Goal: Task Accomplishment & Management: Use online tool/utility

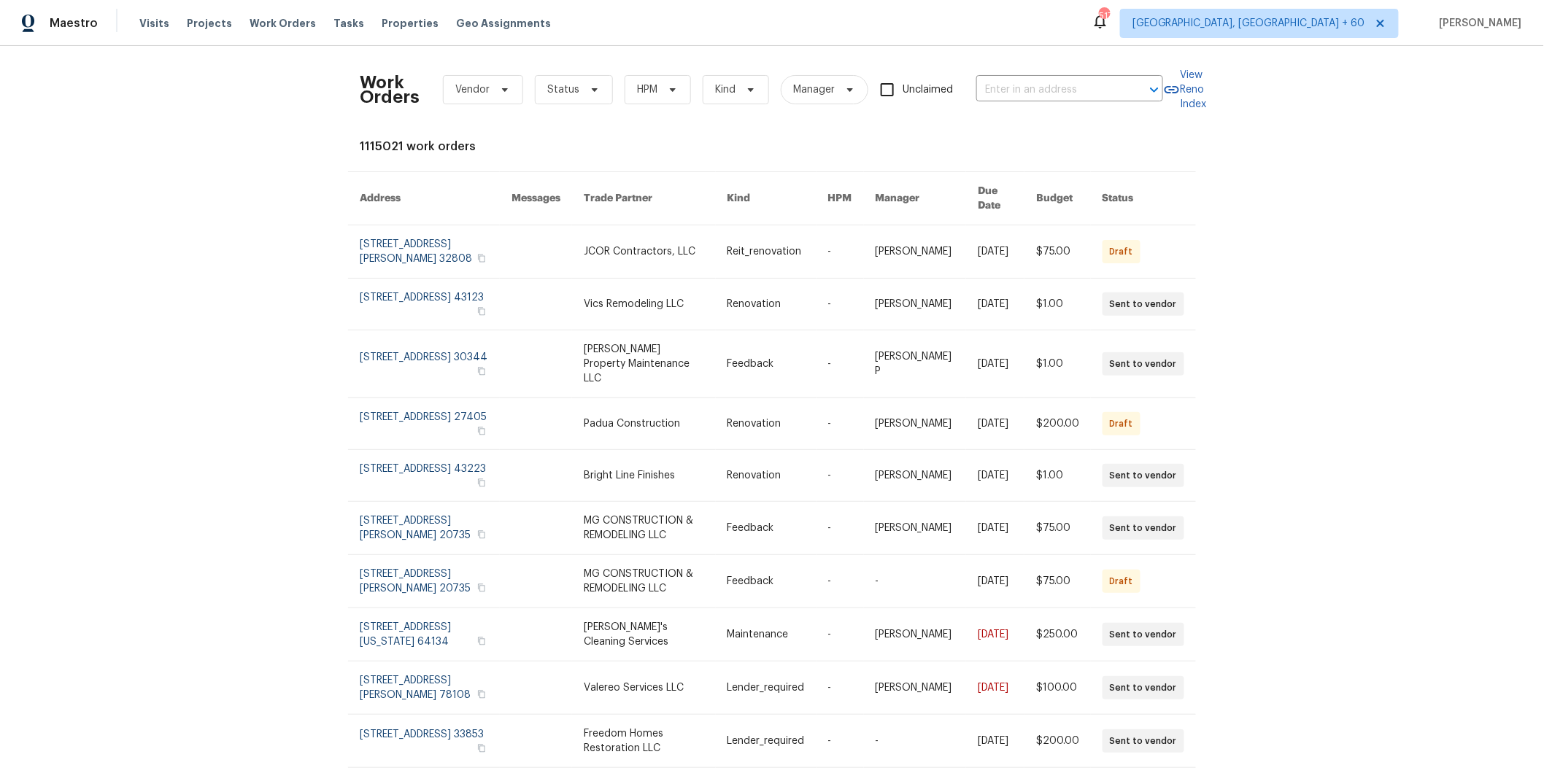
click at [462, 90] on span "Vendor" at bounding box center [472, 89] width 34 height 15
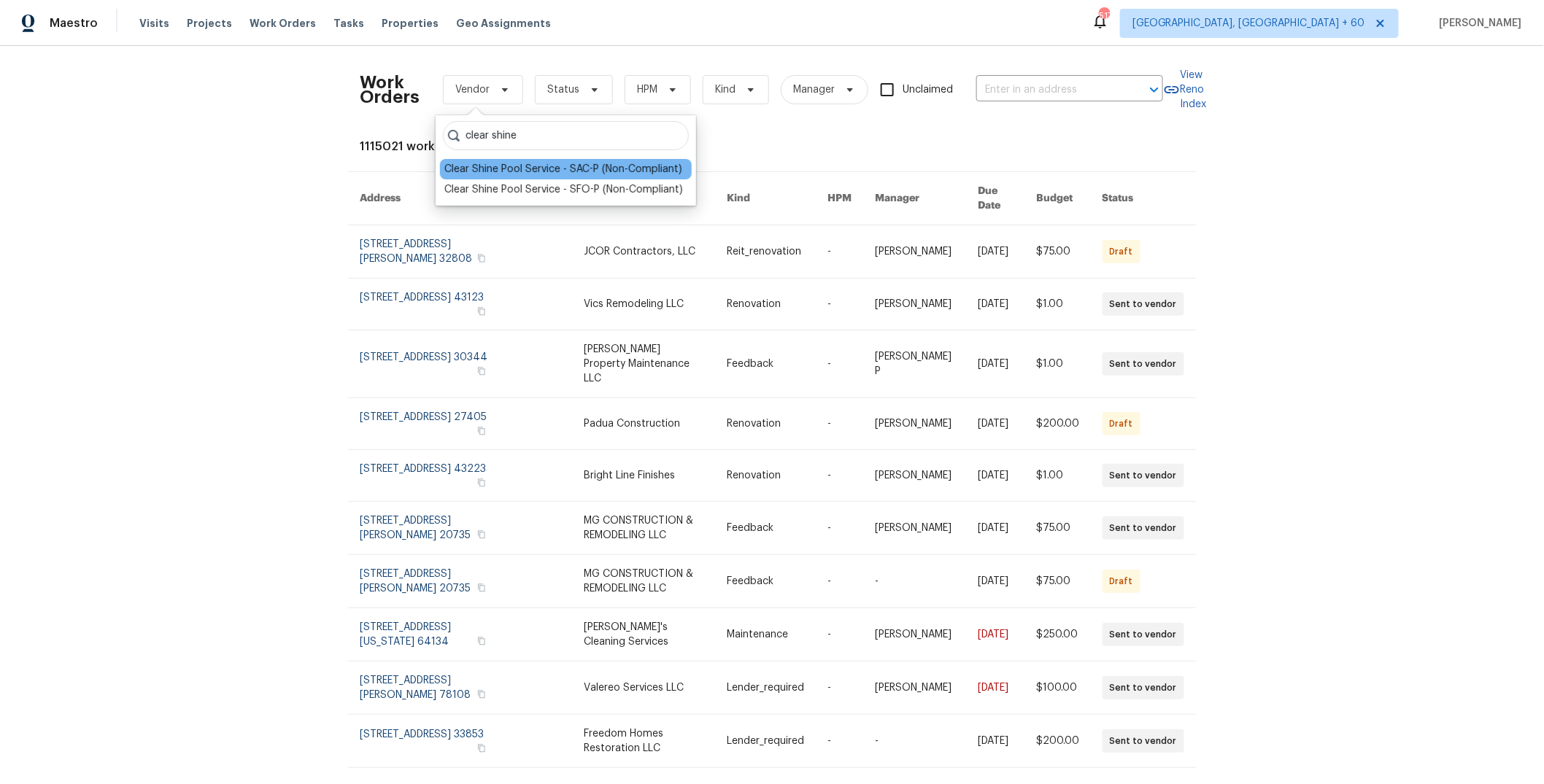
type input "clear shine"
click at [536, 164] on div "Clear Shine Pool Service - SAC-P (Non-Compliant)" at bounding box center [562, 169] width 238 height 15
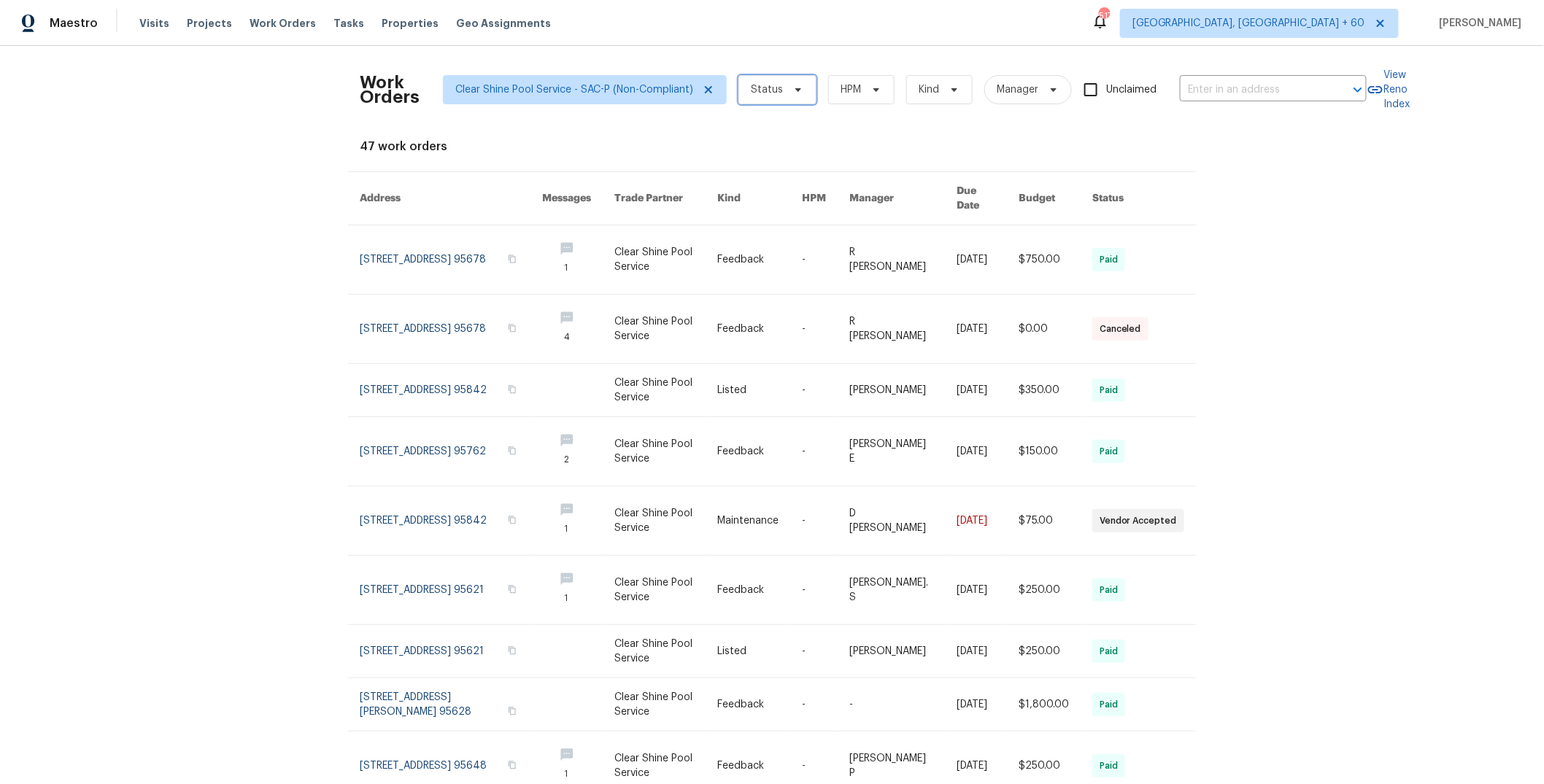
click at [757, 88] on span "Status" at bounding box center [767, 89] width 32 height 15
click at [936, 92] on span "Kind" at bounding box center [939, 89] width 66 height 29
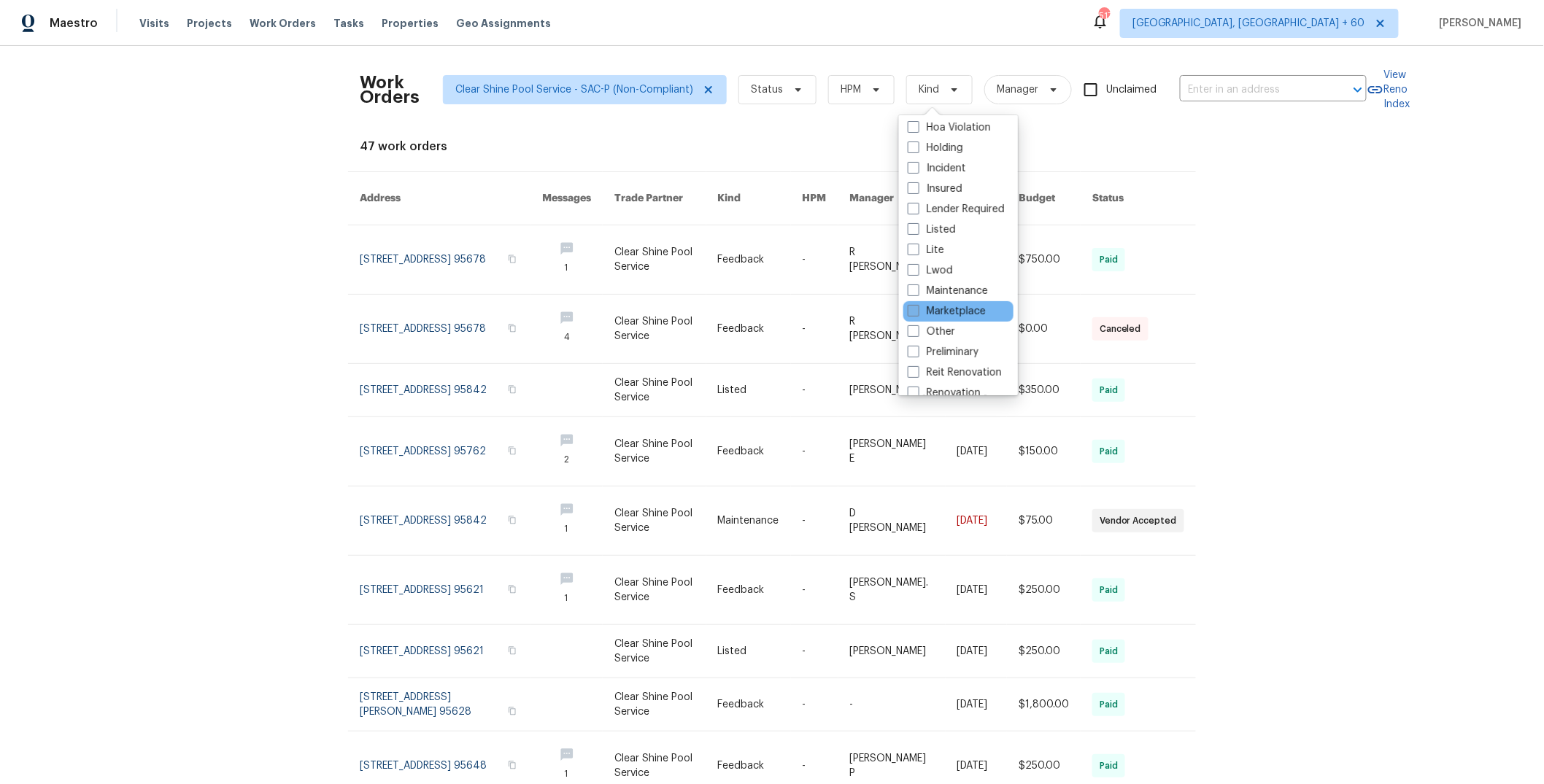
scroll to position [118, 0]
click at [943, 296] on label "Renovation" at bounding box center [944, 298] width 73 height 15
click at [917, 296] on input "Renovation" at bounding box center [912, 295] width 10 height 10
checkbox input "true"
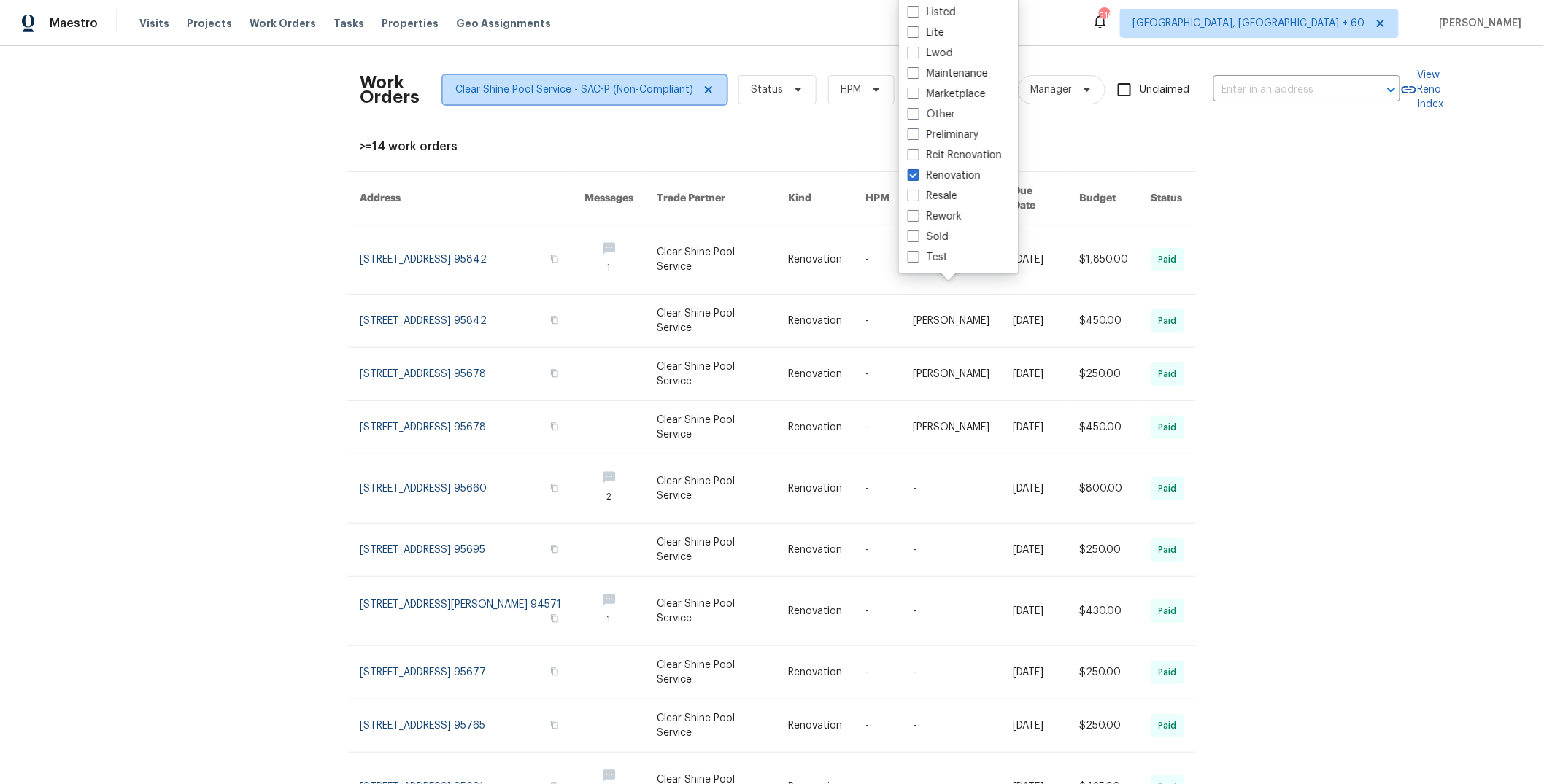
drag, startPoint x: 703, startPoint y: 91, endPoint x: 662, endPoint y: 86, distance: 41.3
click at [705, 91] on icon at bounding box center [708, 89] width 7 height 7
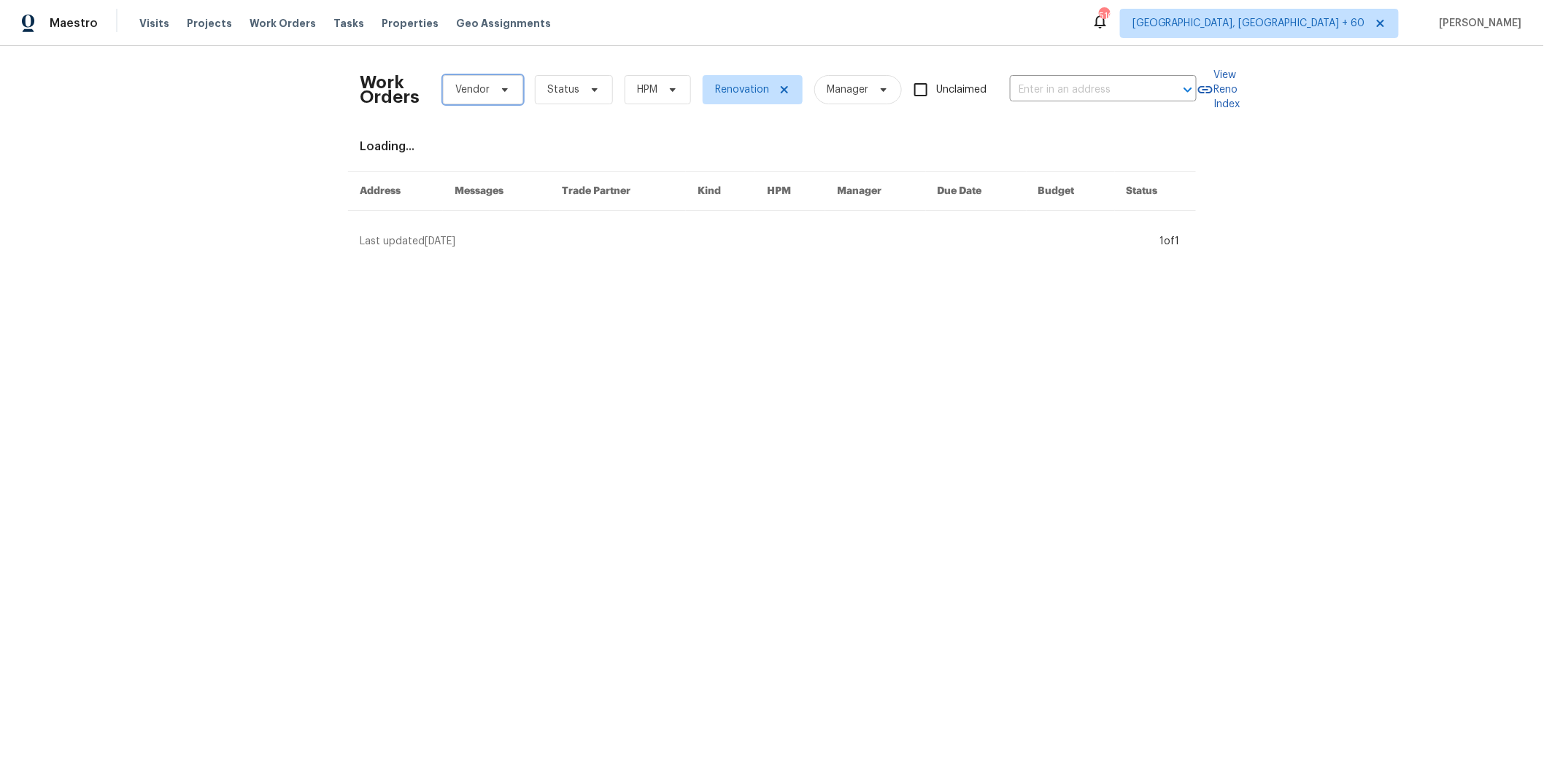
click at [474, 89] on span "Vendor" at bounding box center [472, 89] width 34 height 15
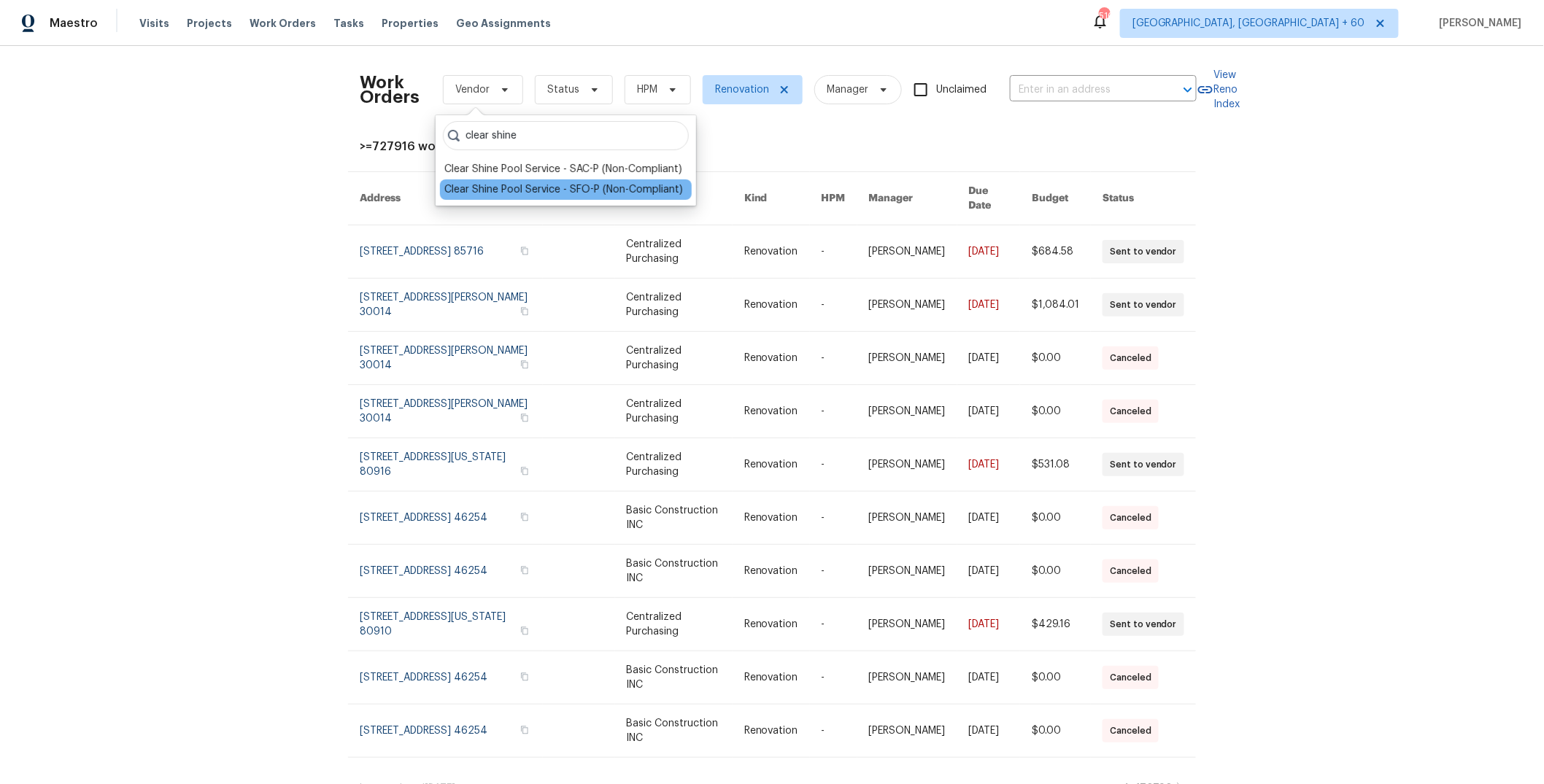
type input "clear shine"
click at [544, 194] on div "Clear Shine Pool Service - SFO-P (Non-Compliant)" at bounding box center [563, 189] width 239 height 15
